Goal: Task Accomplishment & Management: Manage account settings

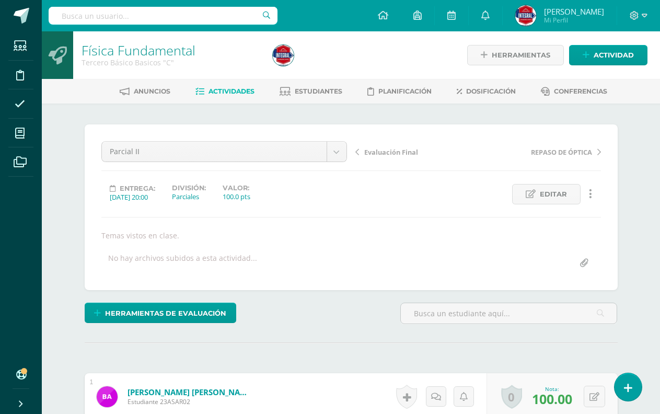
click at [635, 13] on icon at bounding box center [634, 15] width 9 height 9
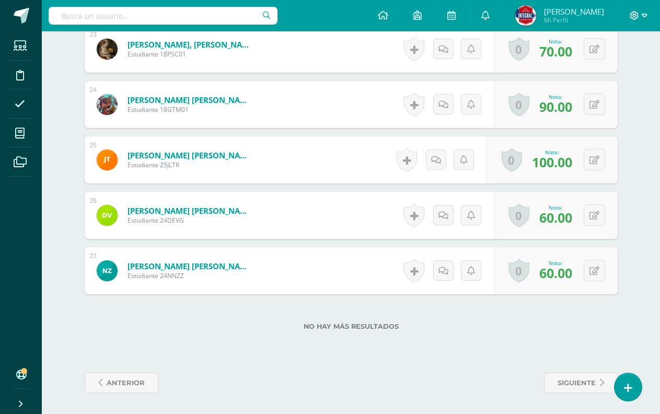
click at [635, 19] on icon at bounding box center [634, 15] width 9 height 9
click at [602, 73] on span "Cerrar sesión" at bounding box center [612, 71] width 47 height 10
